Goal: Task Accomplishment & Management: Complete application form

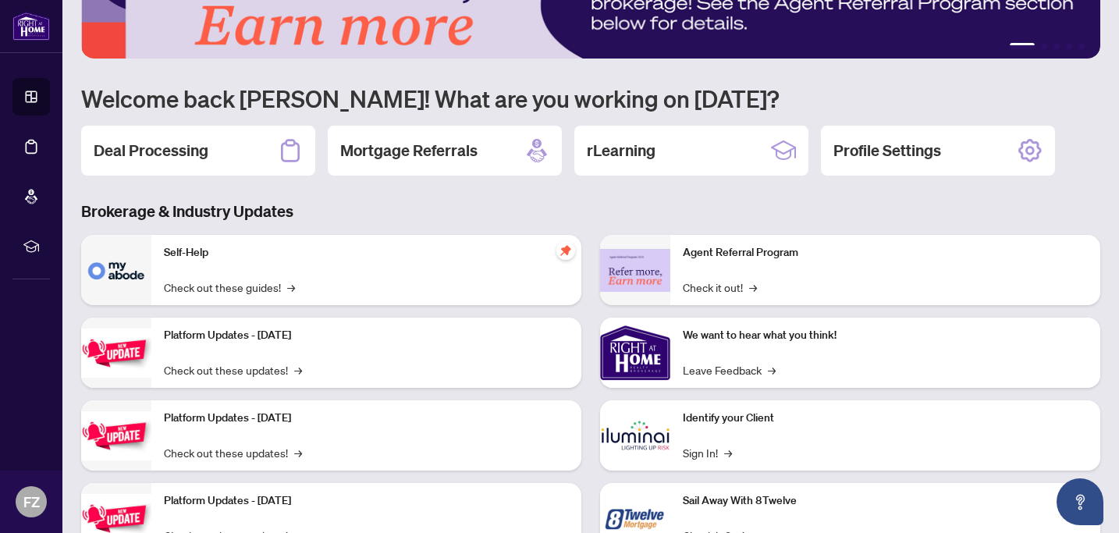
scroll to position [72, 0]
click at [135, 160] on h2 "Deal Processing" at bounding box center [151, 150] width 115 height 22
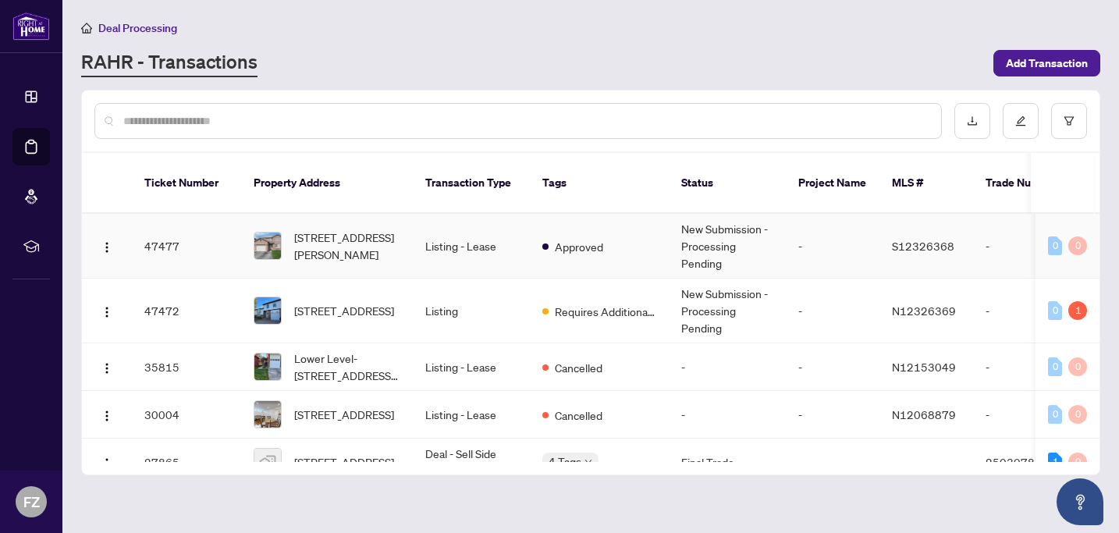
scroll to position [1, 0]
click at [502, 222] on td "Listing - Lease" at bounding box center [471, 245] width 117 height 65
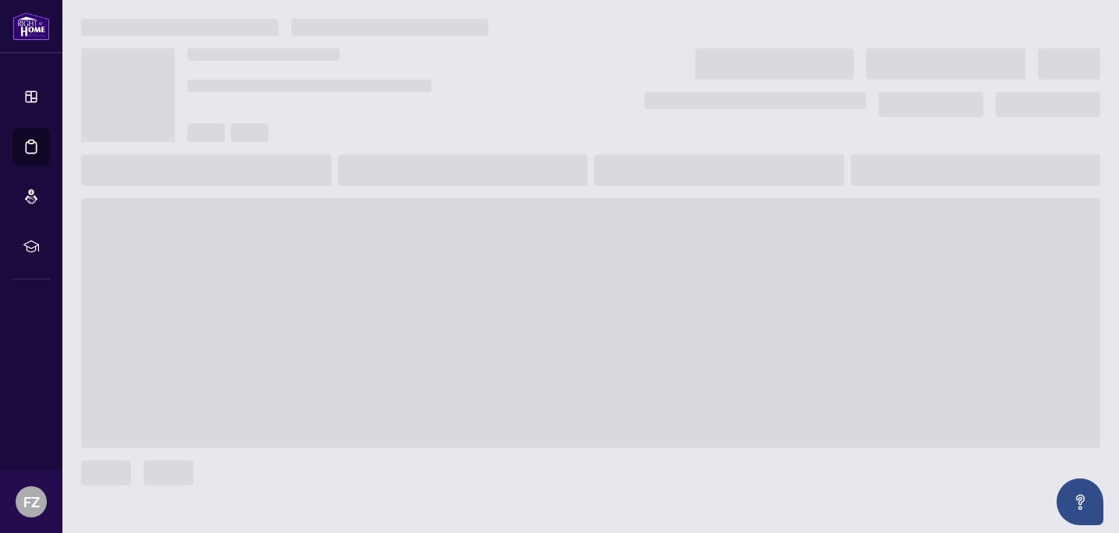
scroll to position [18, 0]
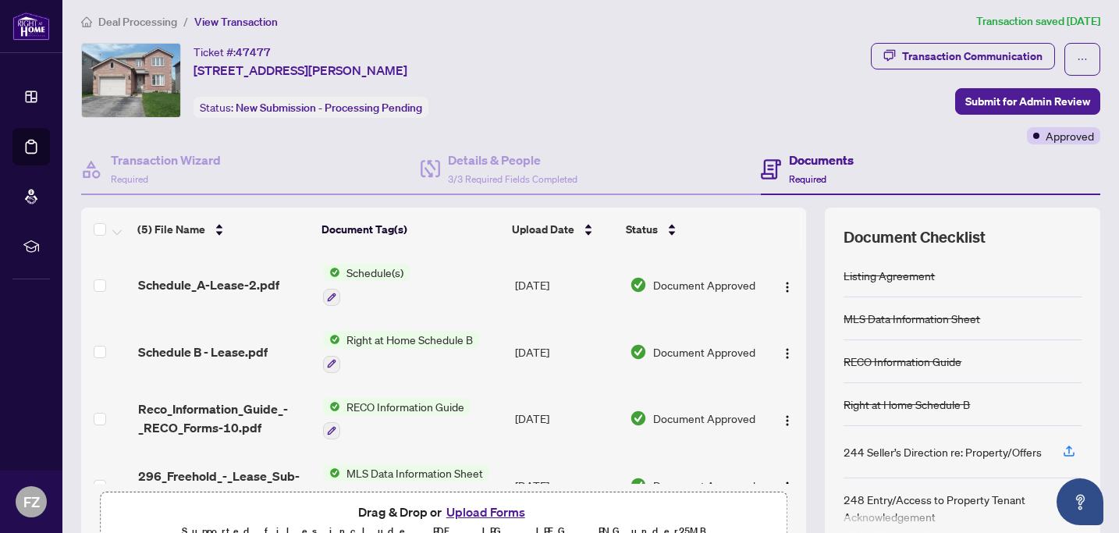
scroll to position [144, 0]
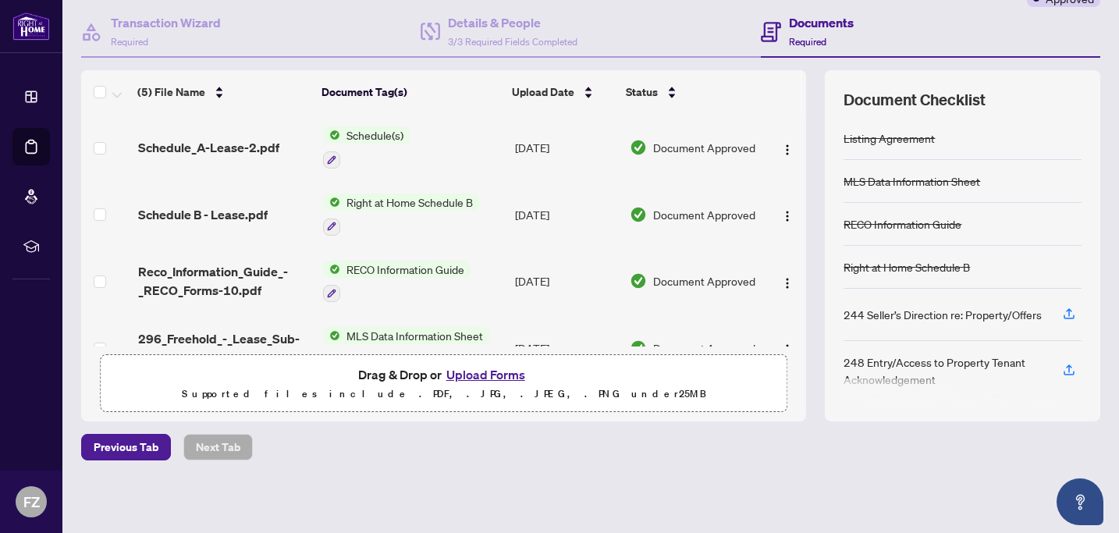
click at [501, 368] on button "Upload Forms" at bounding box center [486, 375] width 88 height 20
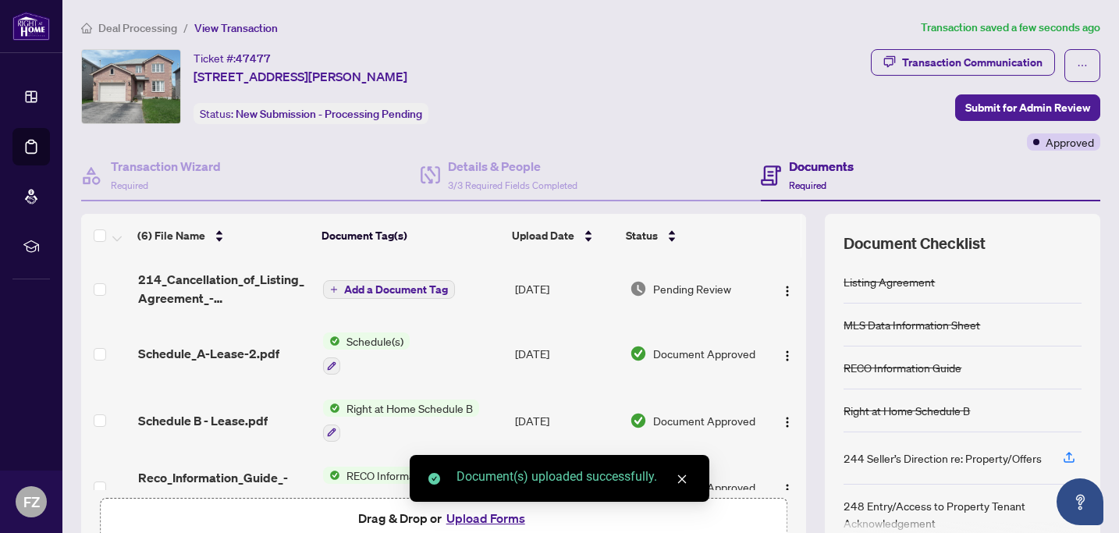
scroll to position [0, 0]
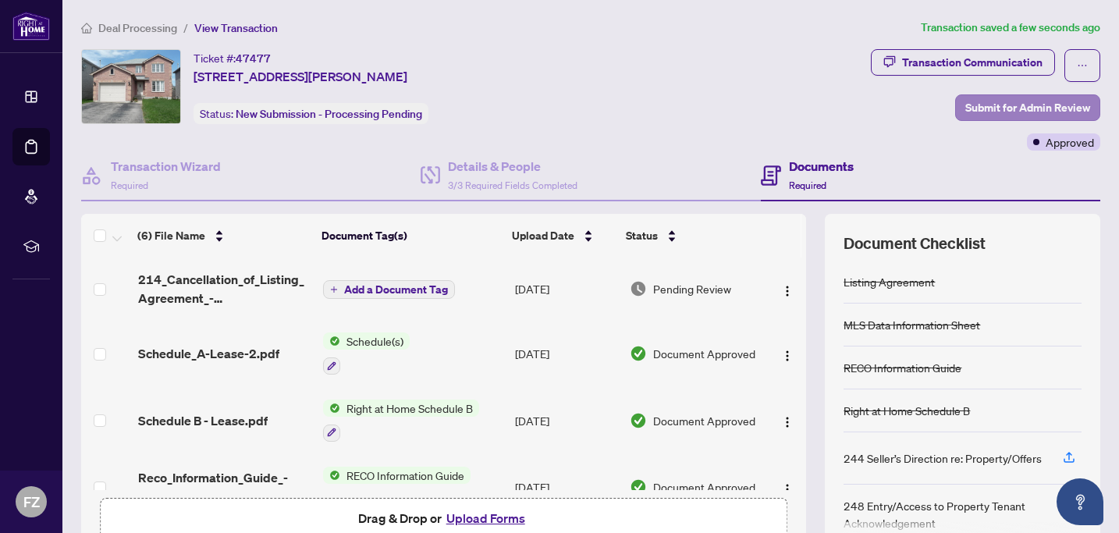
click at [1015, 101] on span "Submit for Admin Review" at bounding box center [1028, 107] width 125 height 25
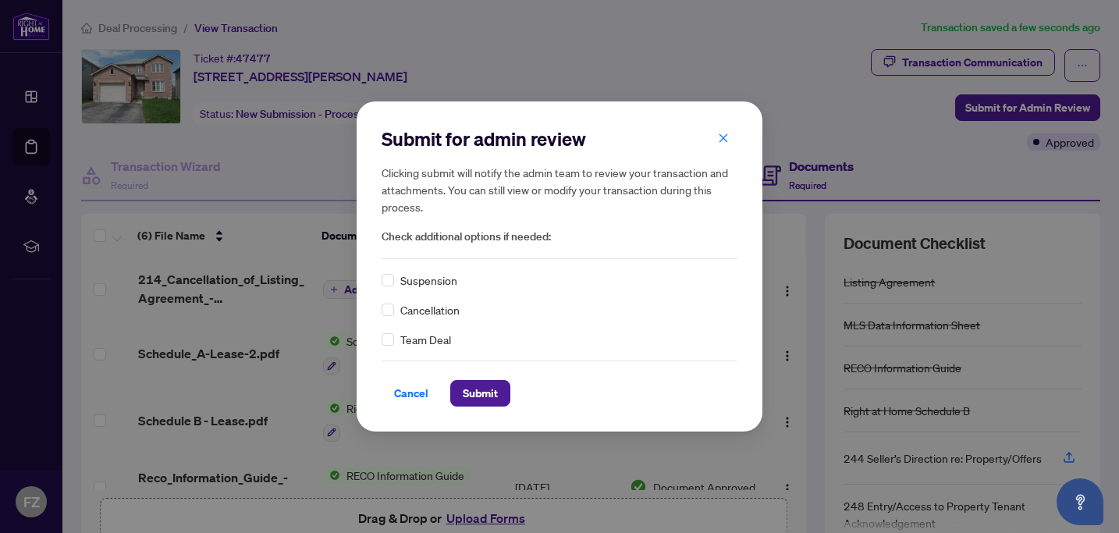
click at [432, 312] on span "Cancellation" at bounding box center [429, 309] width 59 height 17
click at [480, 390] on span "Submit" at bounding box center [480, 393] width 35 height 25
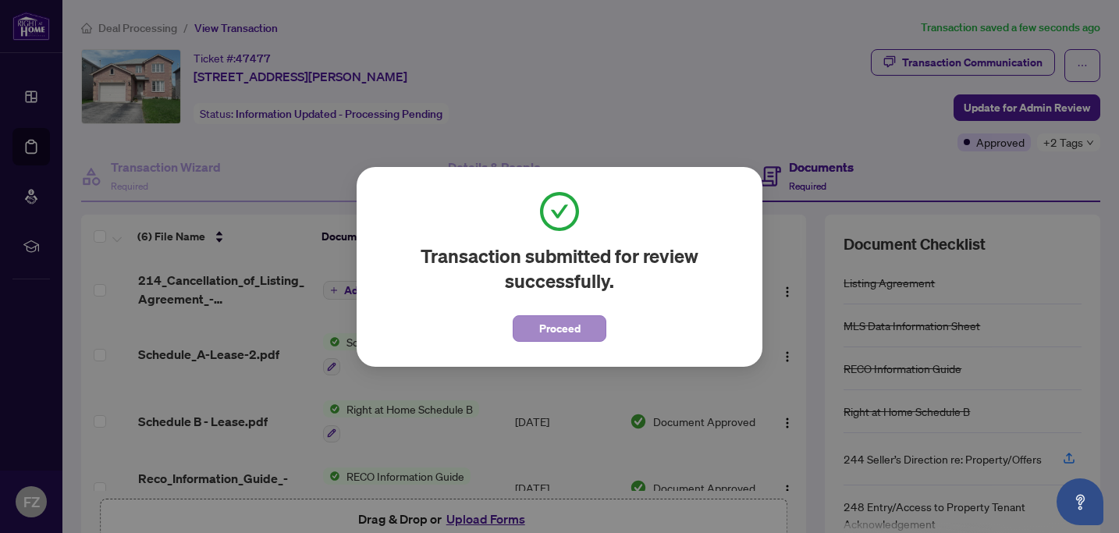
click at [575, 329] on span "Proceed" at bounding box center [559, 328] width 41 height 25
